Goal: Information Seeking & Learning: Compare options

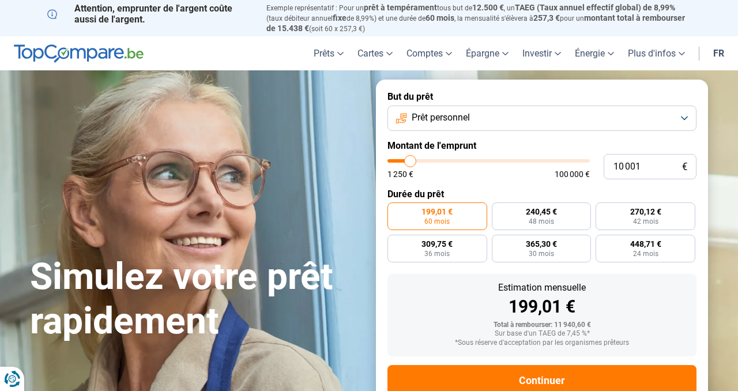
scroll to position [5, 0]
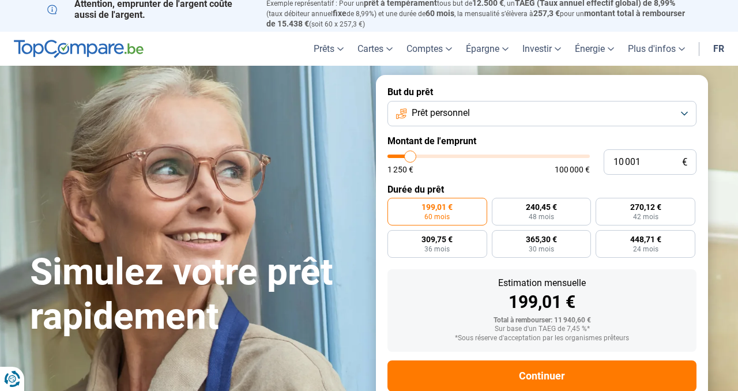
click at [461, 112] on span "Prêt personnel" at bounding box center [441, 113] width 58 height 13
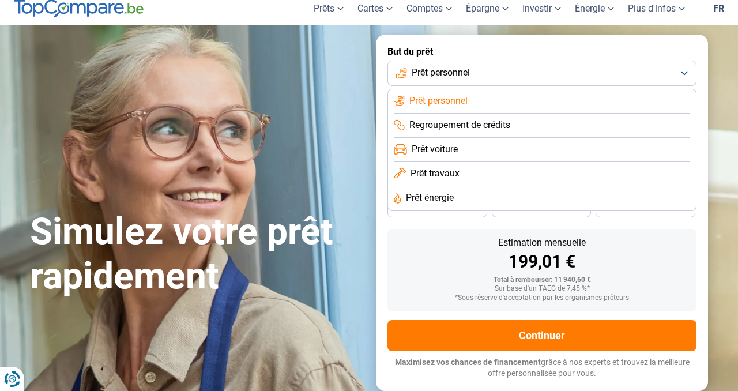
scroll to position [44, 0]
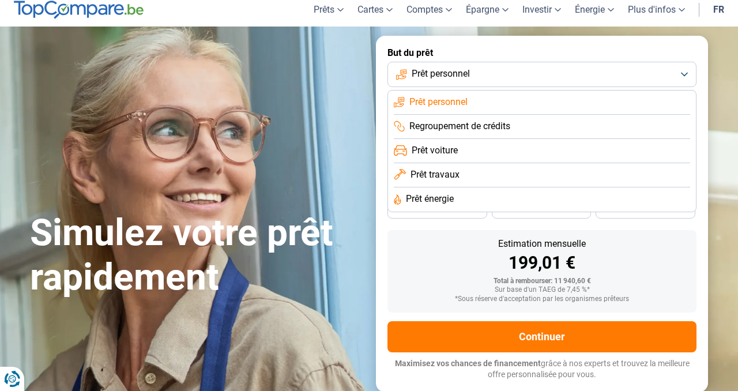
click at [451, 246] on div "Estimation mensuelle" at bounding box center [542, 243] width 291 height 9
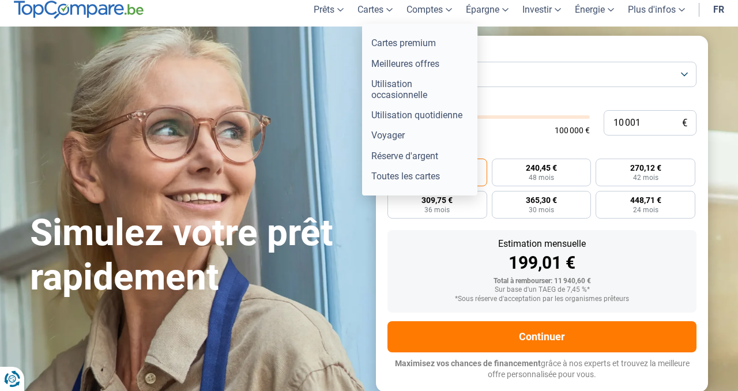
click at [365, 13] on link "Cartes" at bounding box center [375, 10] width 49 height 34
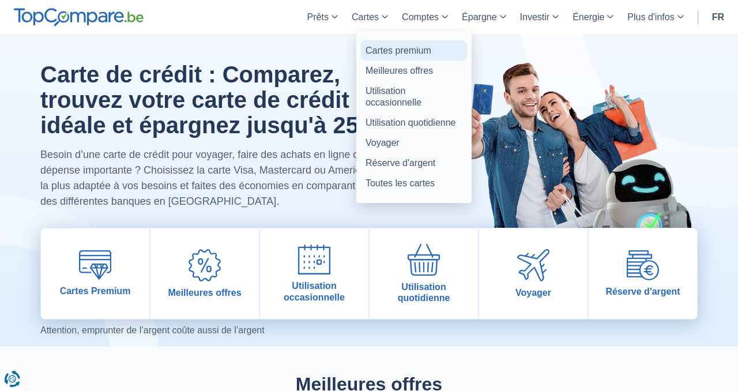
click at [400, 50] on link "Cartes premium" at bounding box center [414, 50] width 106 height 20
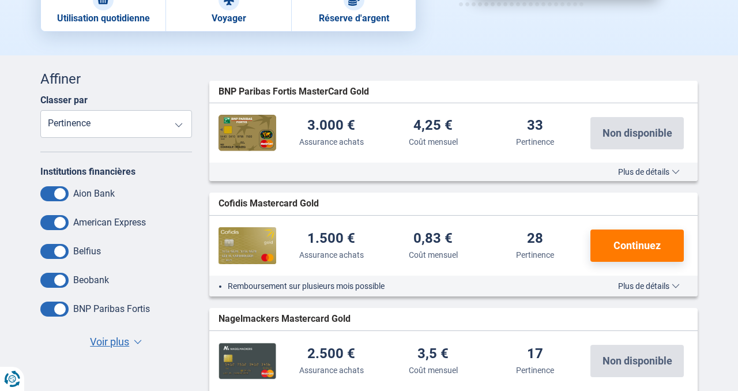
scroll to position [288, 0]
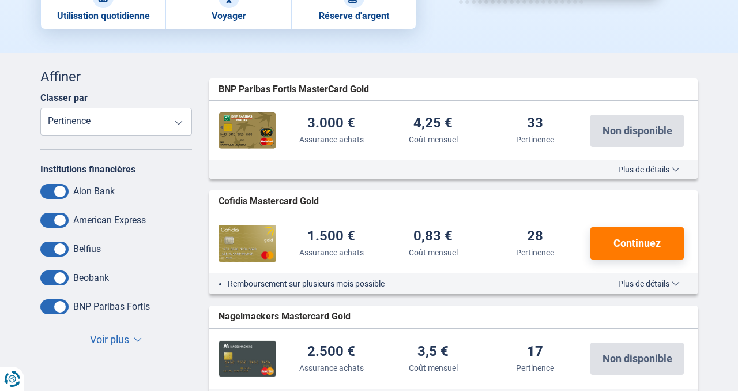
click at [142, 119] on select "Assurance voyage Assurance achats Coût mensuel Pertinence" at bounding box center [116, 122] width 152 height 28
click at [40, 108] on select "Assurance voyage Assurance achats Coût mensuel Pertinence" at bounding box center [116, 122] width 152 height 28
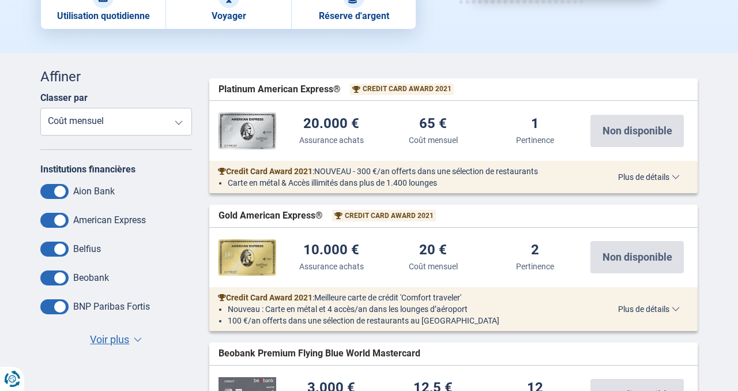
click at [178, 123] on select "Assurance voyage Assurance achats Coût mensuel Pertinence" at bounding box center [116, 122] width 152 height 28
select select "HailieScoreVB+"
click at [40, 108] on select "Assurance voyage Assurance achats Coût mensuel Pertinence" at bounding box center [116, 122] width 152 height 28
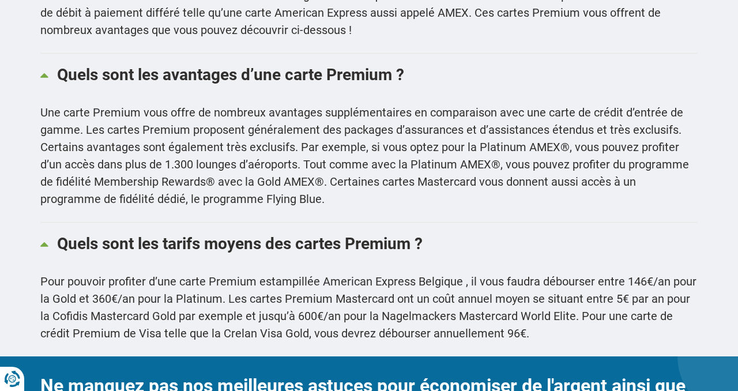
scroll to position [1623, 0]
